Goal: Task Accomplishment & Management: Use online tool/utility

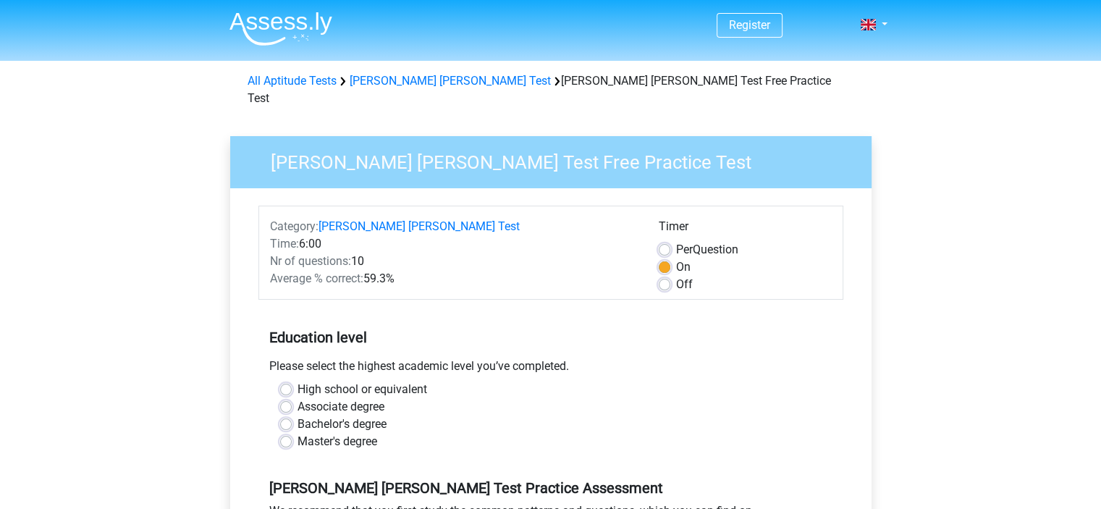
click at [676, 276] on label "Off" at bounding box center [684, 284] width 17 height 17
click at [659, 276] on input "Off" at bounding box center [665, 283] width 12 height 14
radio input "true"
click at [298, 433] on label "Master's degree" at bounding box center [338, 441] width 80 height 17
click at [285, 433] on input "Master's degree" at bounding box center [286, 440] width 12 height 14
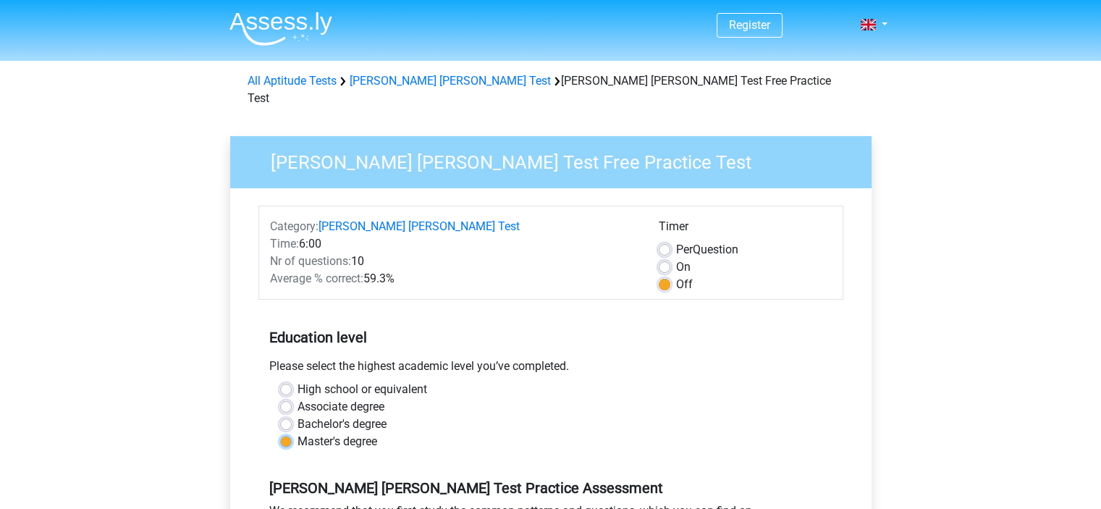
radio input "true"
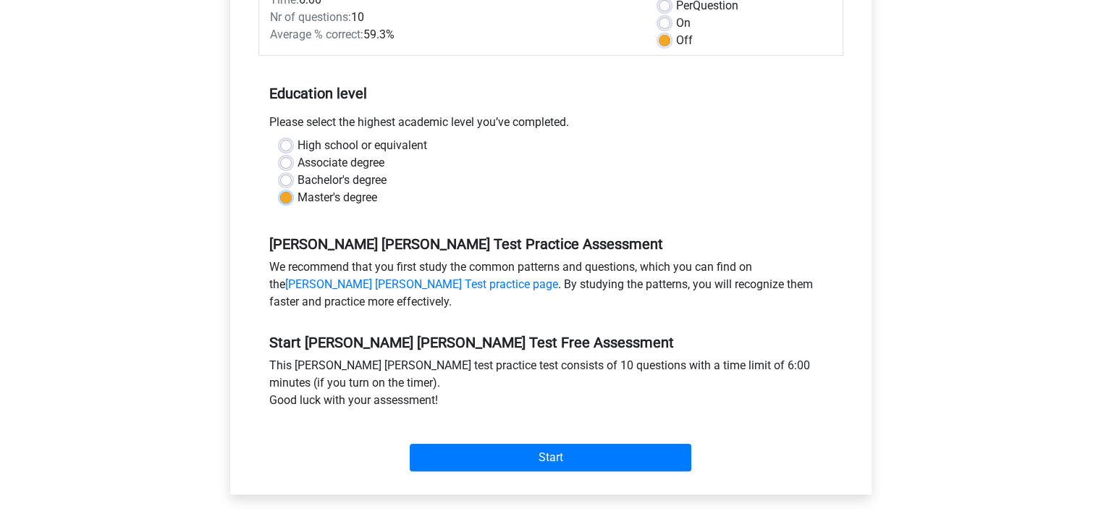
scroll to position [254, 0]
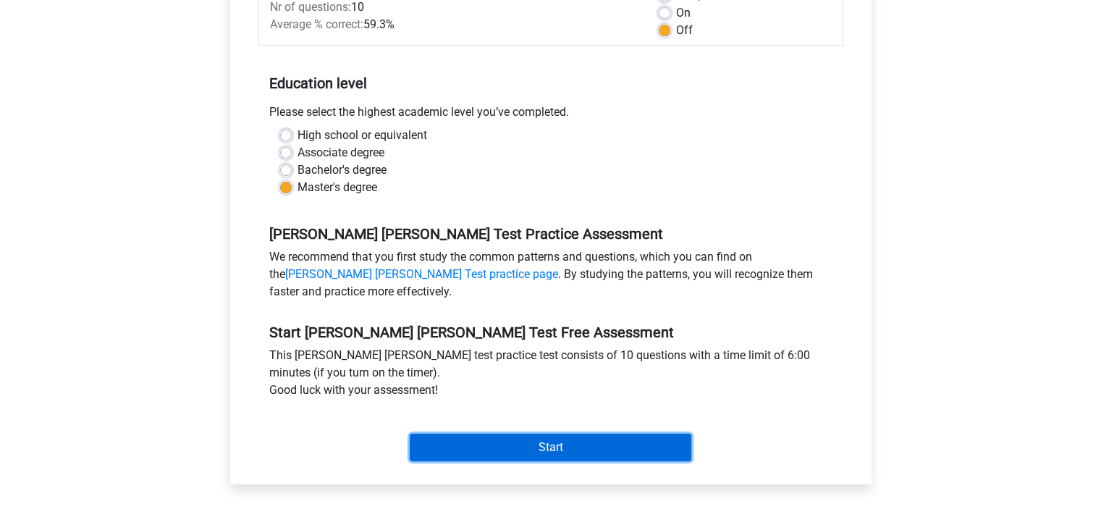
click at [599, 434] on input "Start" at bounding box center [551, 448] width 282 height 28
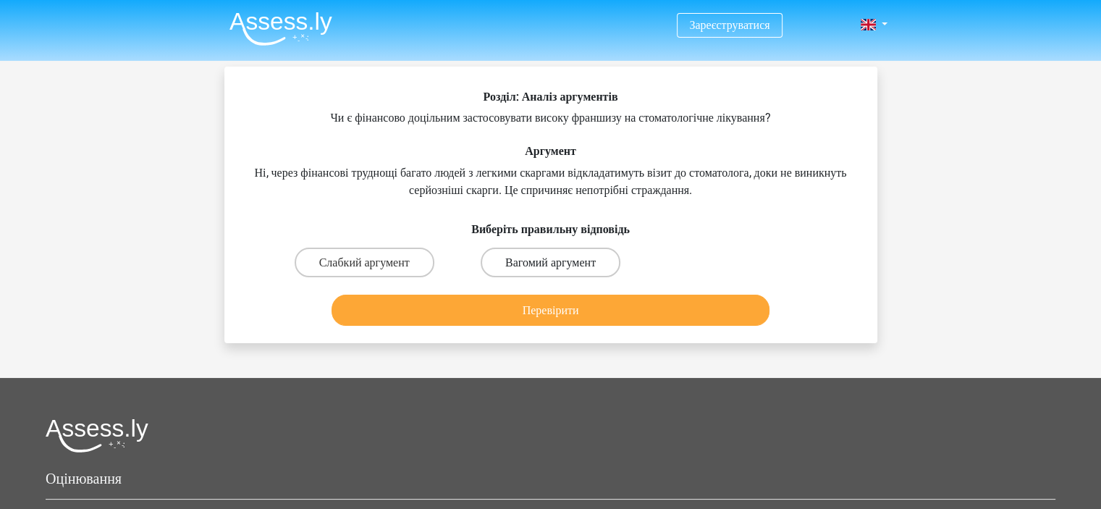
click at [560, 260] on font "Вагомий аргумент" at bounding box center [550, 263] width 90 height 14
click at [560, 262] on input "Вагомий аргумент" at bounding box center [554, 266] width 9 height 9
radio input "true"
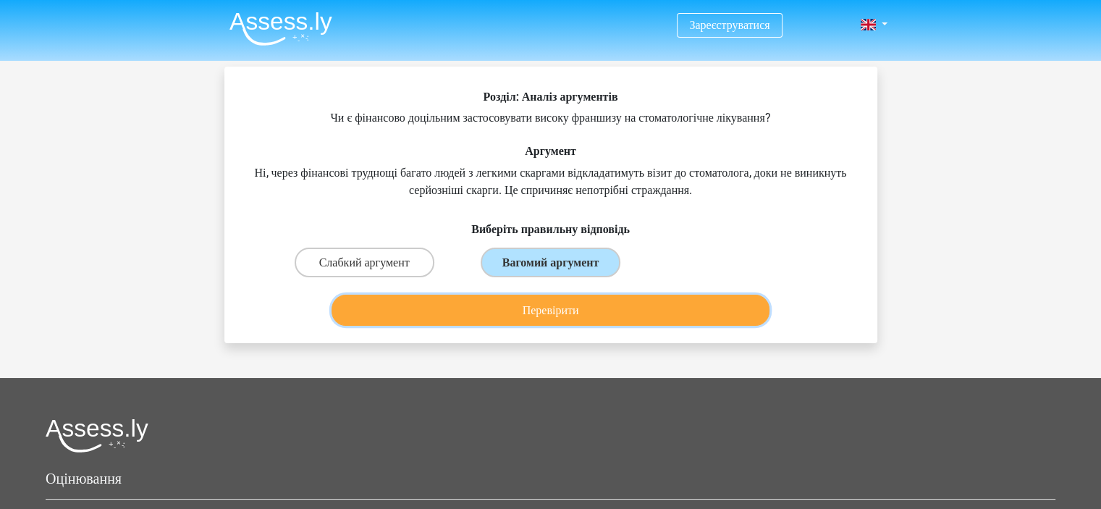
click at [557, 313] on font "Перевірити" at bounding box center [551, 310] width 56 height 14
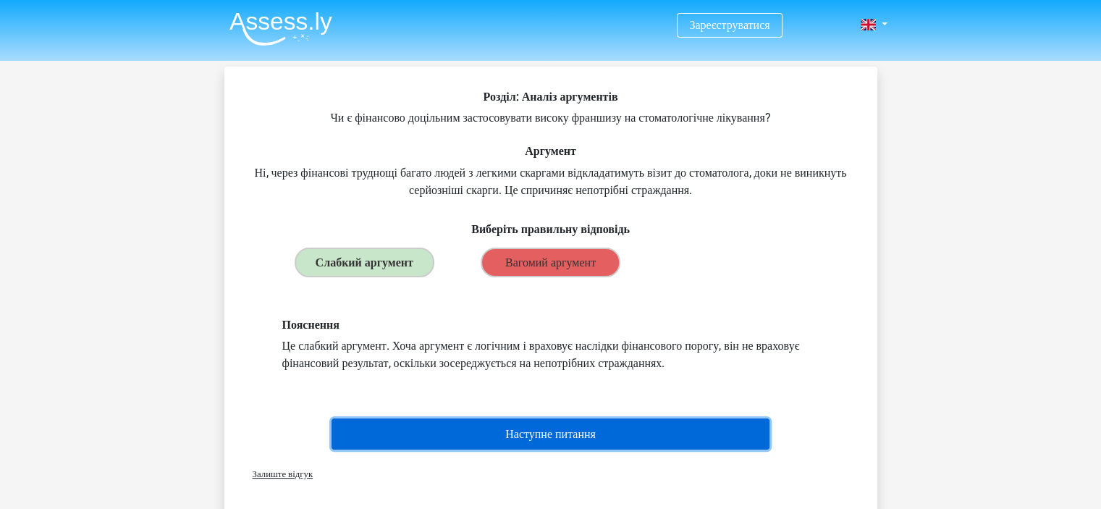
click at [541, 442] on button "Наступне питання" at bounding box center [551, 433] width 438 height 31
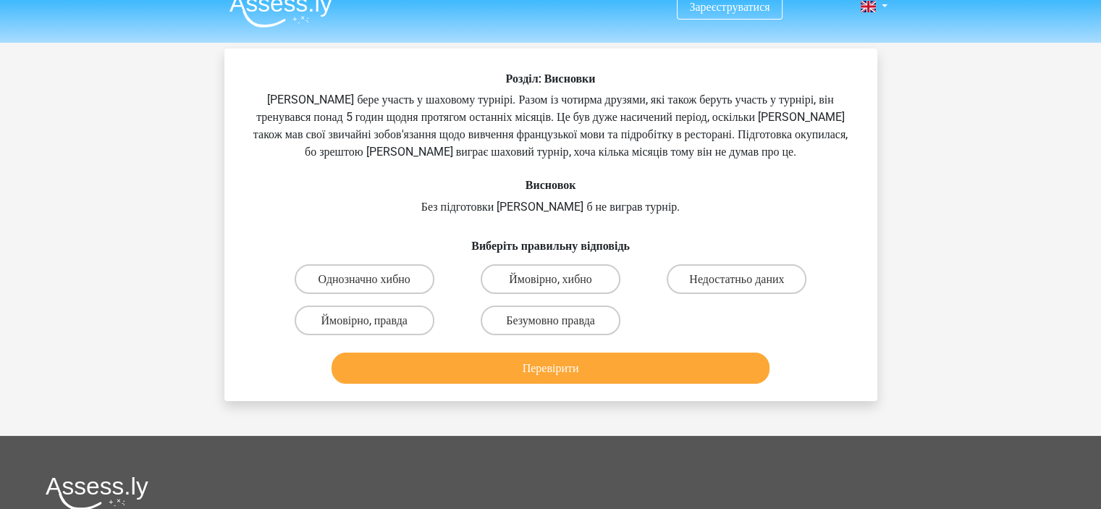
scroll to position [20, 0]
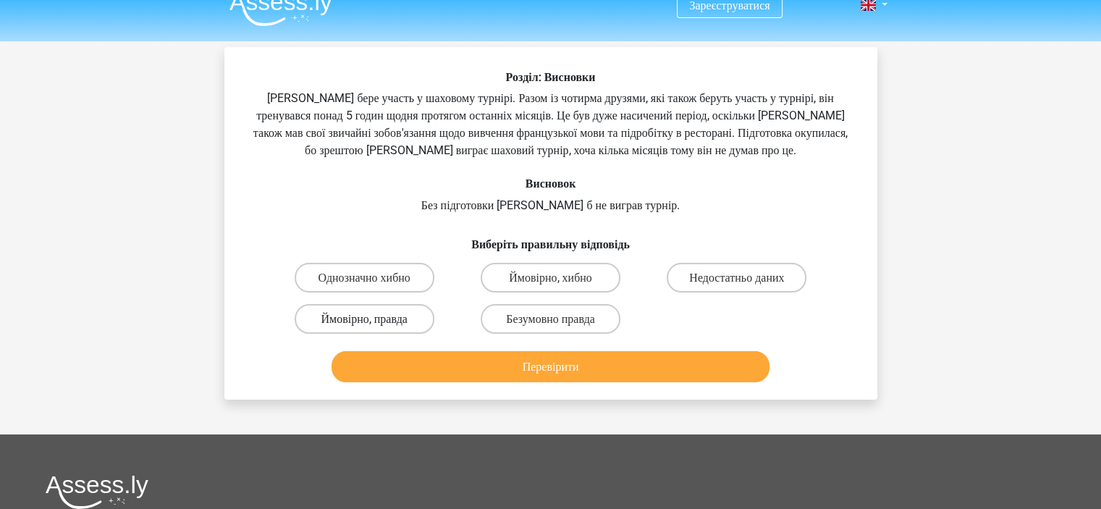
click at [394, 326] on font "Ймовірно, правда" at bounding box center [364, 319] width 86 height 14
click at [374, 326] on input "Ймовірно, правда" at bounding box center [368, 323] width 9 height 9
radio input "true"
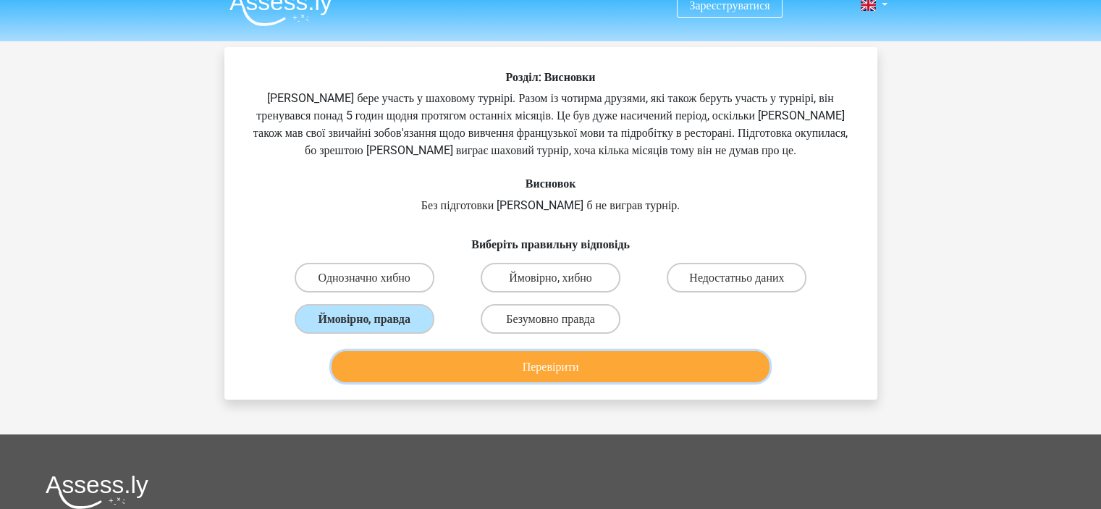
click at [447, 367] on button "Перевірити" at bounding box center [551, 366] width 438 height 31
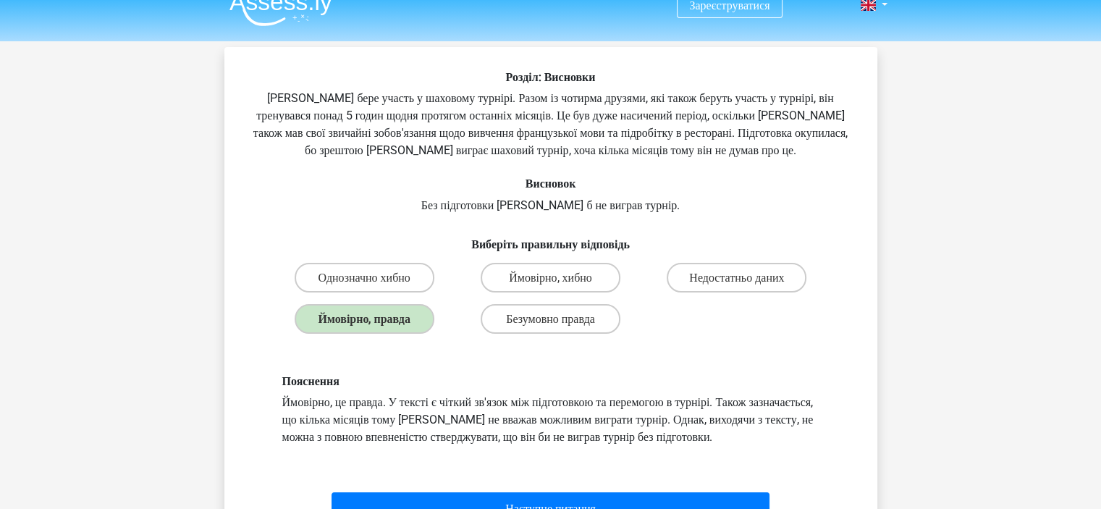
click at [1081, 69] on div "Зареєструватися Нідерланди Англійська" at bounding box center [550, 499] width 1101 height 1038
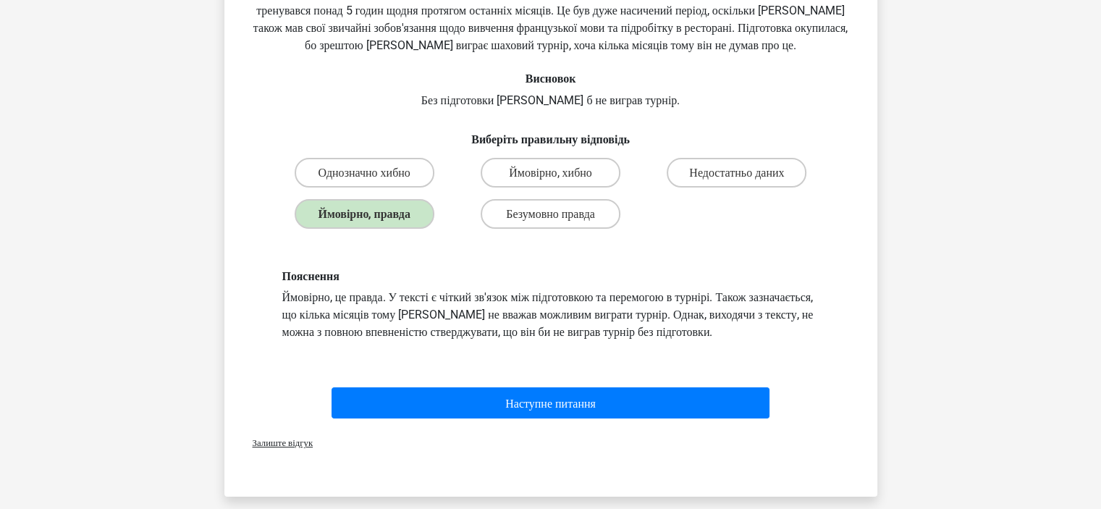
scroll to position [127, 0]
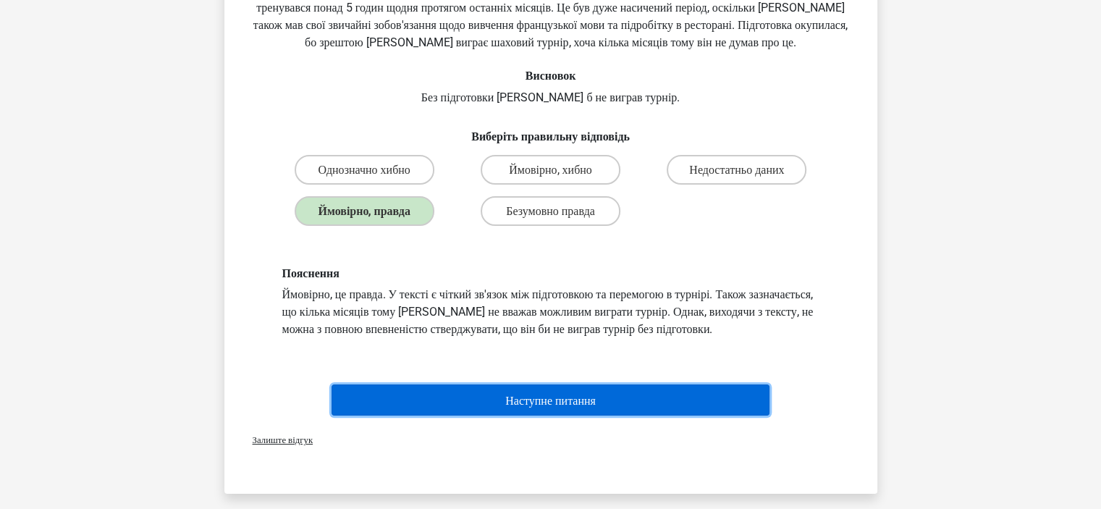
click at [723, 416] on button "Наступне питання" at bounding box center [551, 399] width 438 height 31
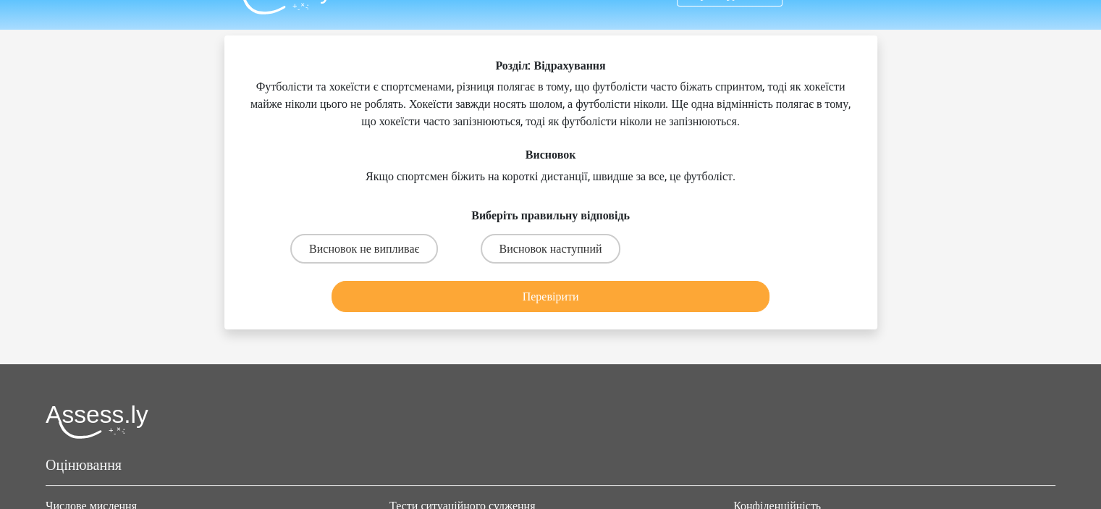
scroll to position [29, 0]
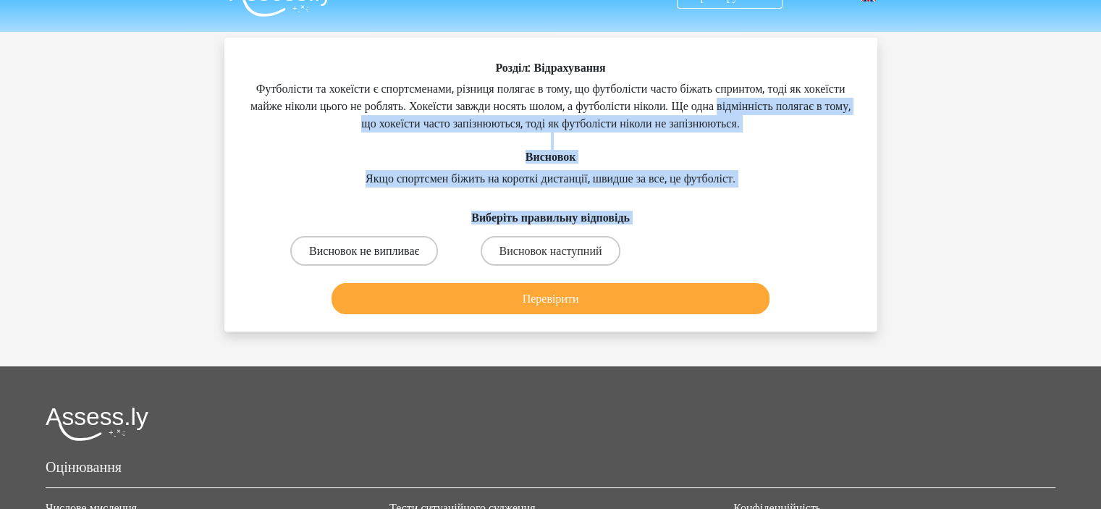
drag, startPoint x: 159, startPoint y: 125, endPoint x: 342, endPoint y: 248, distance: 219.7
click at [342, 248] on div "Зареєструватися Нідерланди Англійська" at bounding box center [550, 359] width 1101 height 777
click at [342, 248] on font "Висновок не випливає" at bounding box center [364, 251] width 110 height 14
click at [364, 250] on input "Висновок не випливає" at bounding box center [368, 254] width 9 height 9
radio input "true"
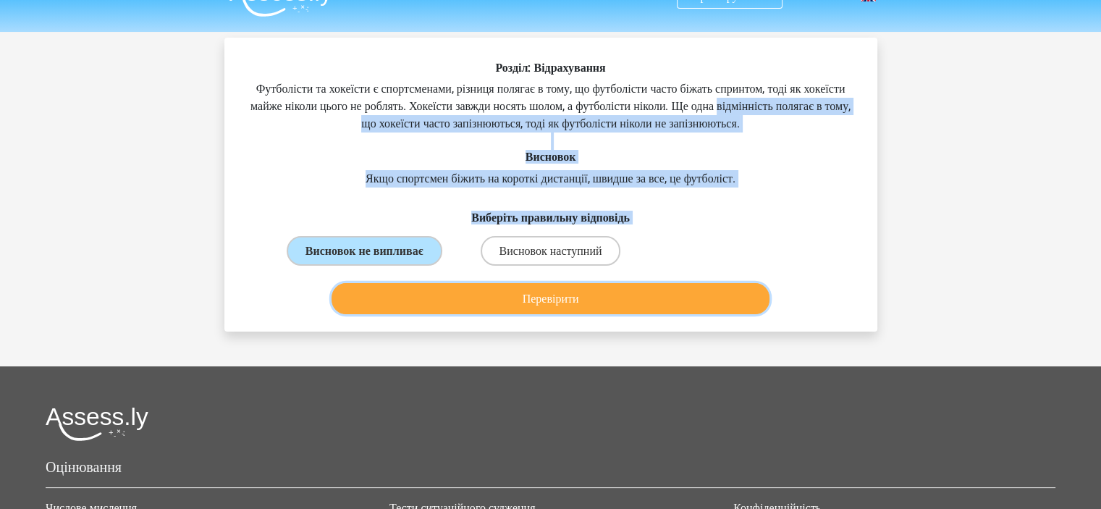
click at [450, 294] on button "Перевірити" at bounding box center [551, 298] width 438 height 31
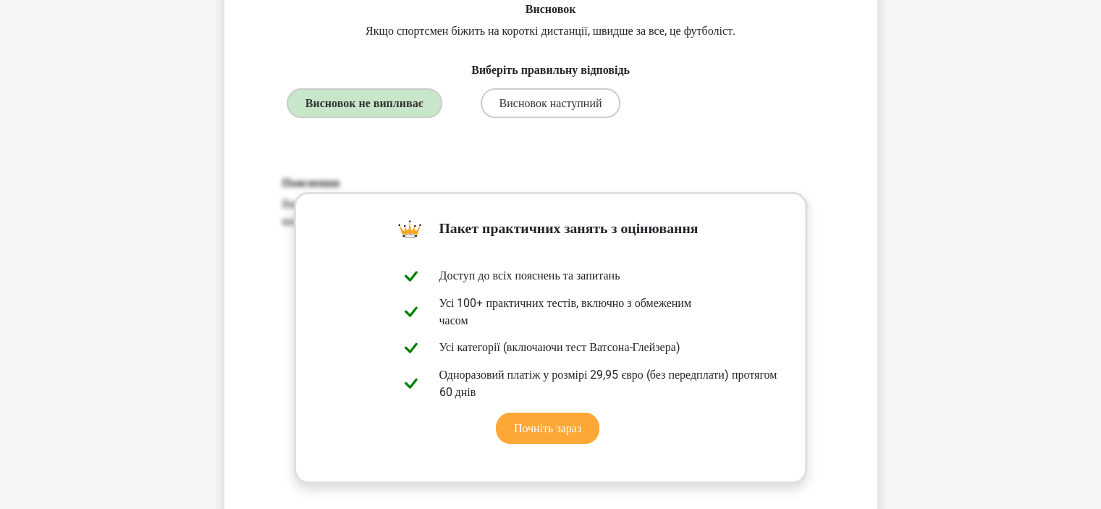
scroll to position [186, 0]
